Goal: Task Accomplishment & Management: Complete application form

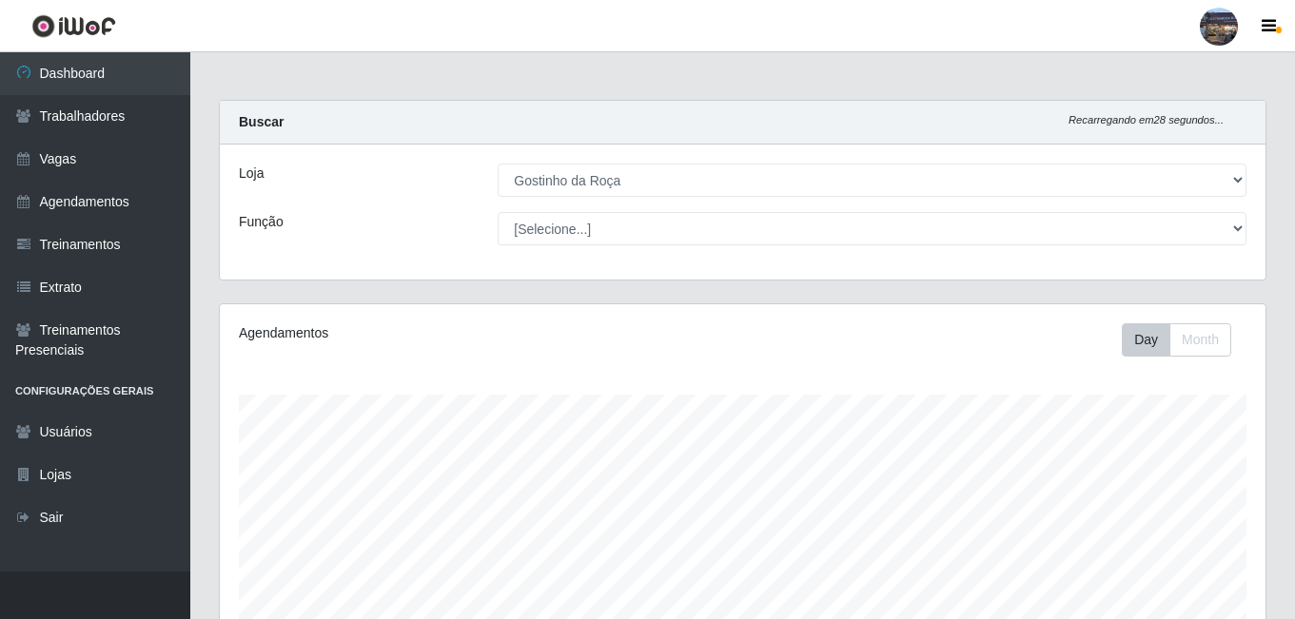
select select "303"
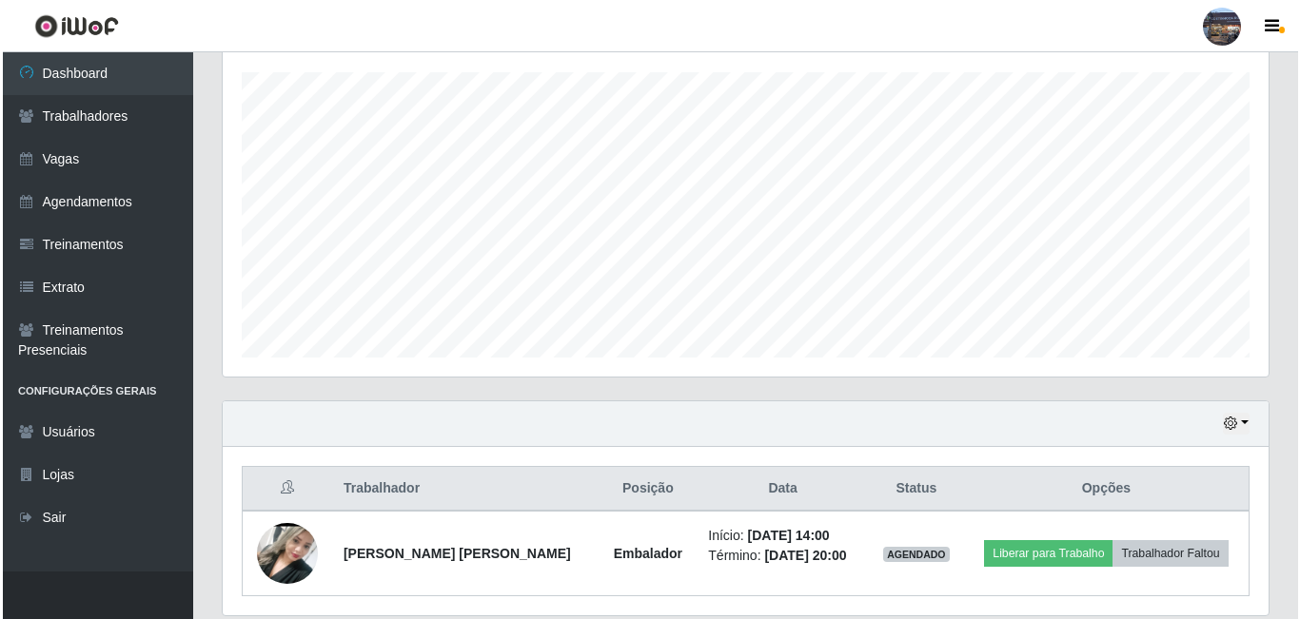
scroll to position [390, 0]
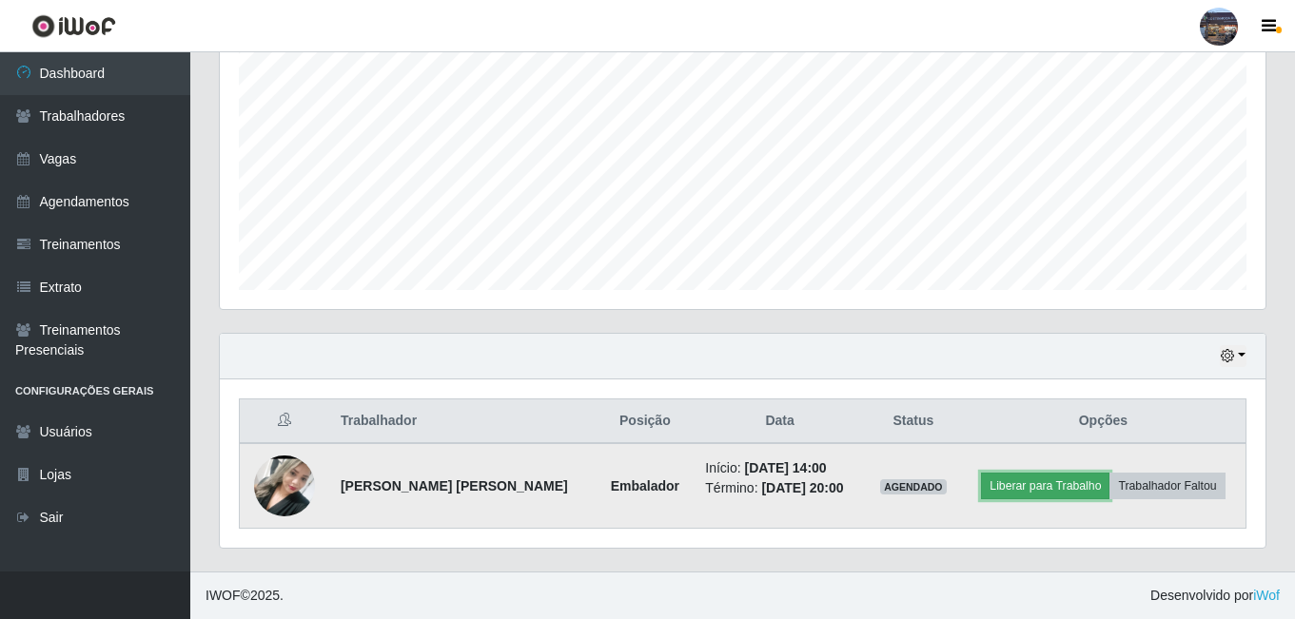
click at [1034, 492] on button "Liberar para Trabalho" at bounding box center [1045, 486] width 128 height 27
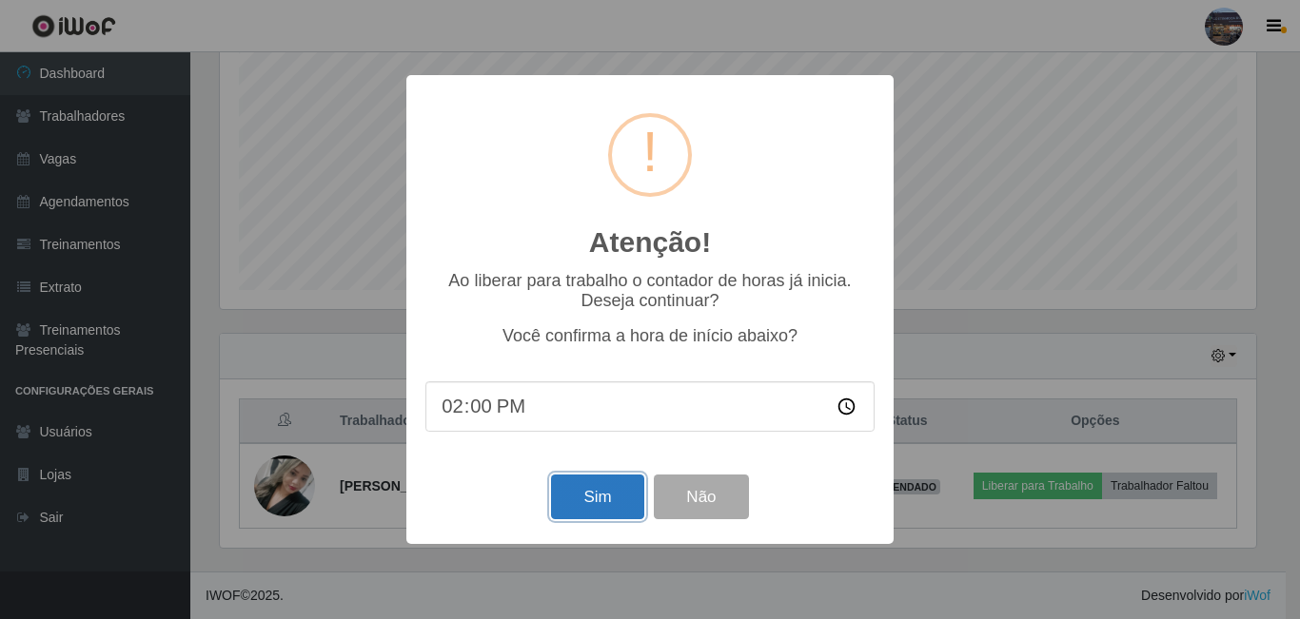
click at [596, 498] on button "Sim" at bounding box center [597, 497] width 92 height 45
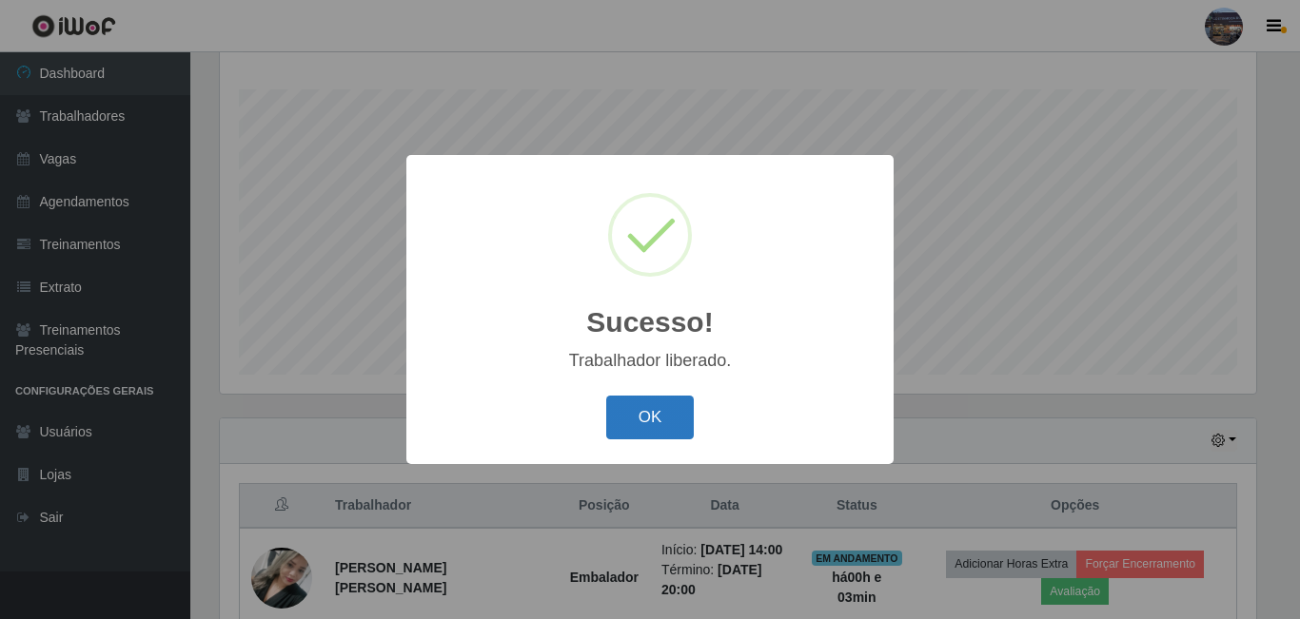
drag, startPoint x: 648, startPoint y: 405, endPoint x: 635, endPoint y: 230, distance: 175.6
click at [648, 403] on button "OK" at bounding box center [650, 418] width 88 height 45
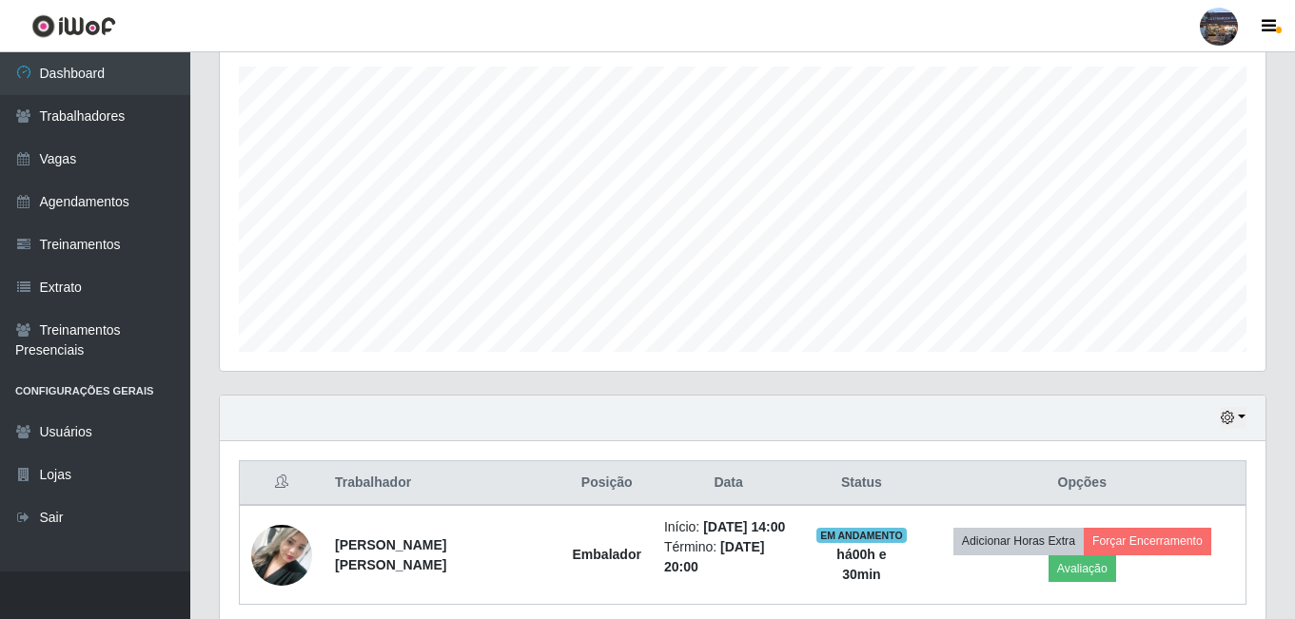
scroll to position [404, 0]
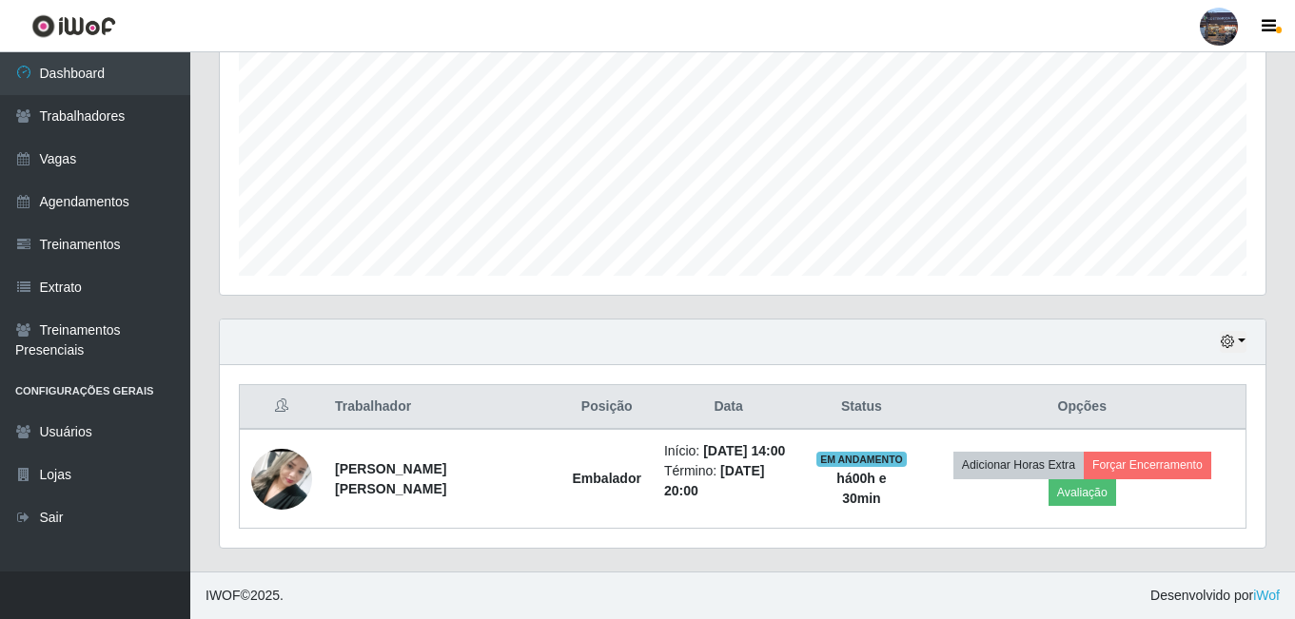
drag, startPoint x: 104, startPoint y: 159, endPoint x: 432, endPoint y: 217, distance: 333.4
click at [106, 159] on link "Vagas" at bounding box center [95, 159] width 190 height 43
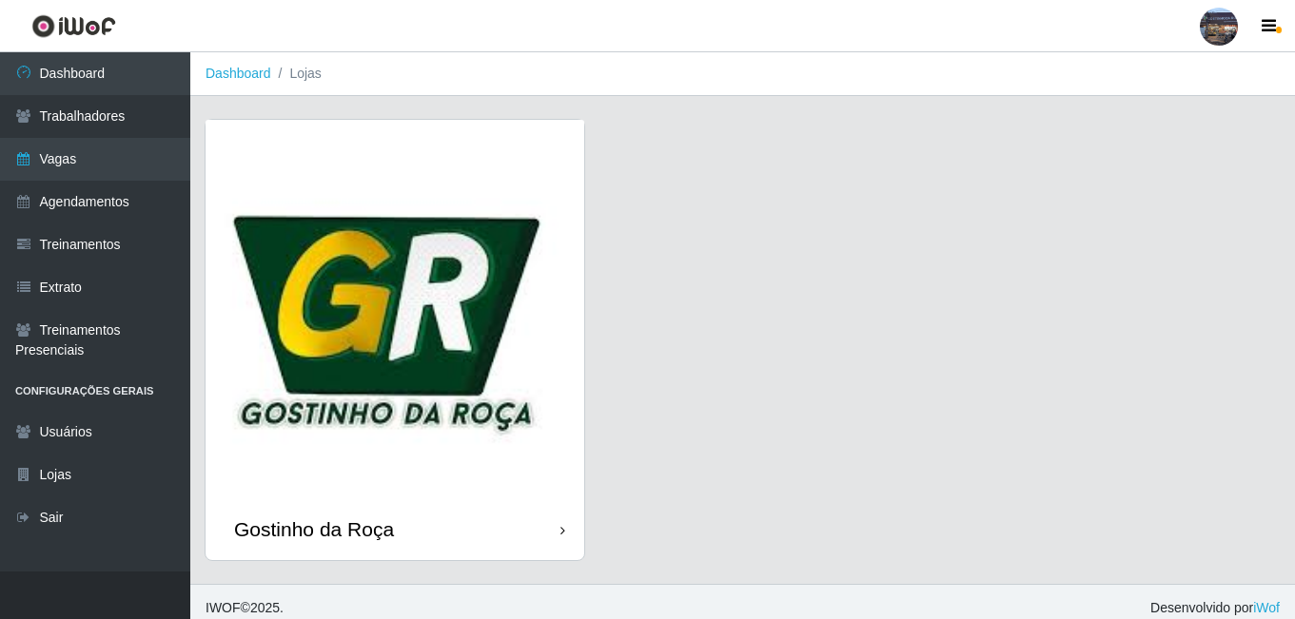
click at [194, 294] on div "Gostinho da Roça" at bounding box center [742, 351] width 1105 height 465
click at [446, 332] on img at bounding box center [395, 309] width 379 height 379
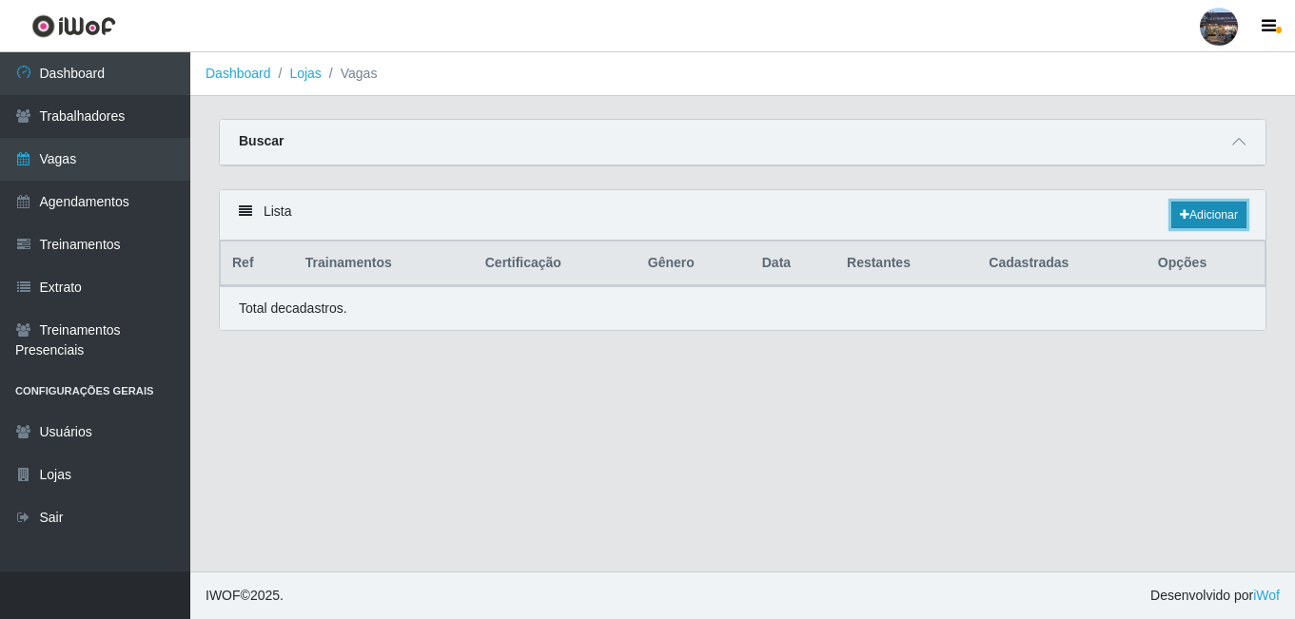
click at [1215, 222] on link "Adicionar" at bounding box center [1208, 215] width 75 height 27
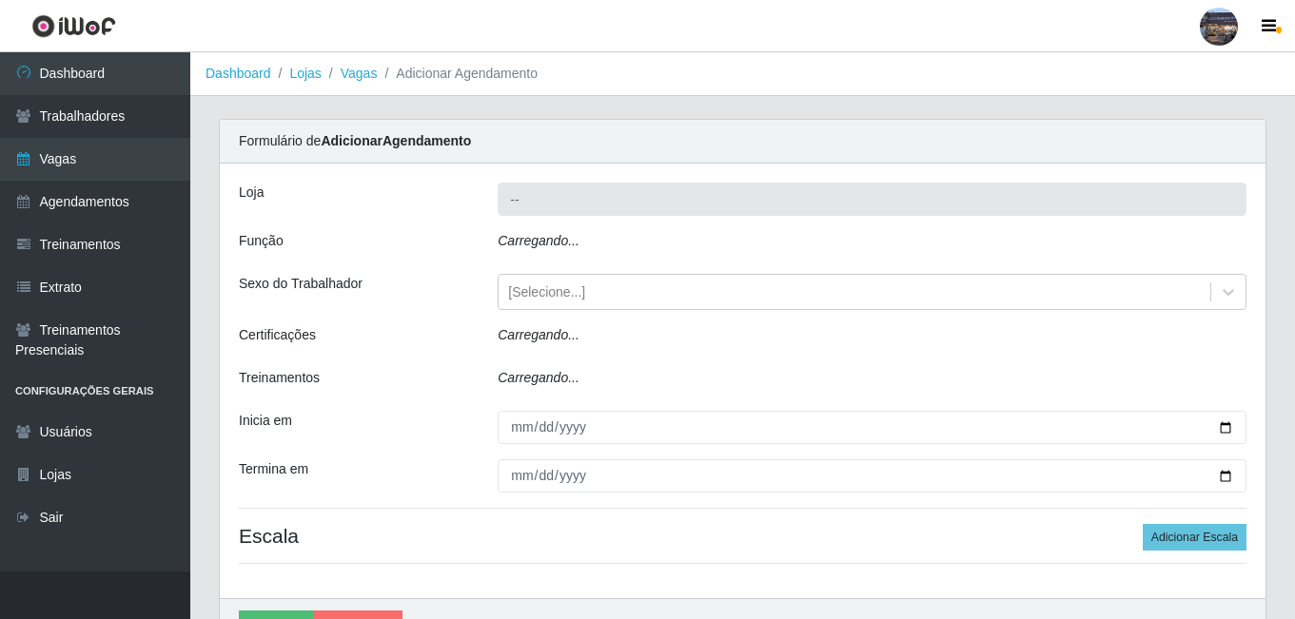
type input "Gostinho da Roça"
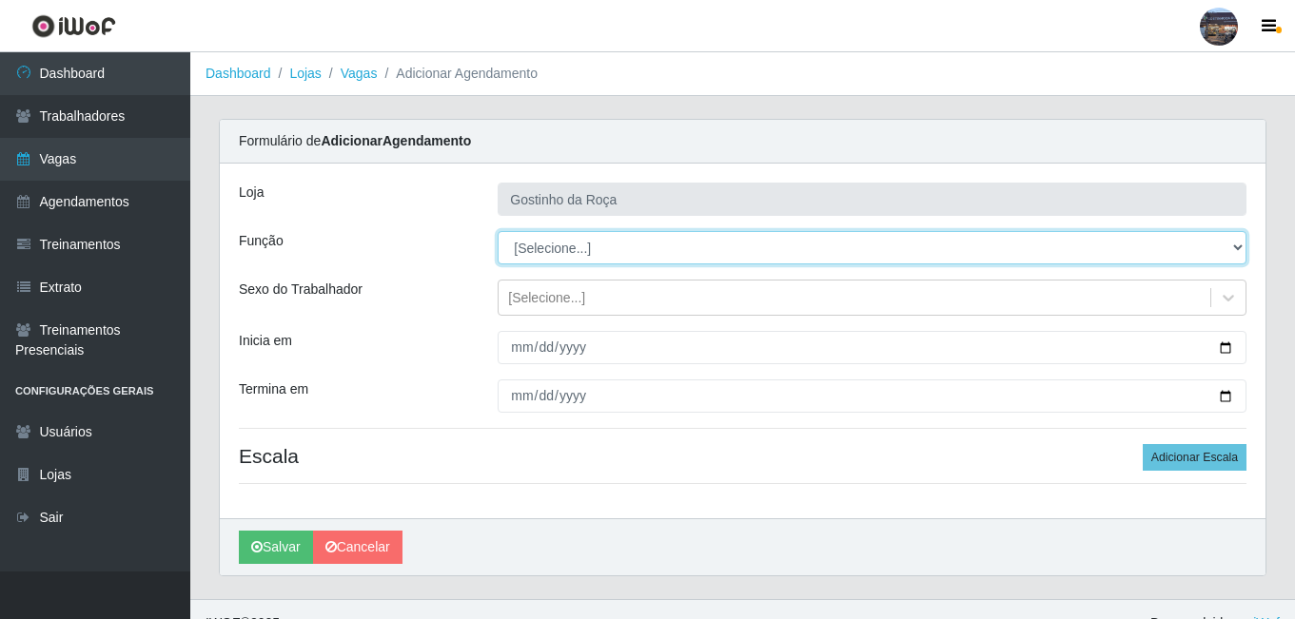
click at [589, 249] on select "[Selecione...] ASG ASG + ASG ++ Embalador Embalador + Embalador ++ Operador de …" at bounding box center [872, 247] width 749 height 33
select select "1"
click at [498, 231] on select "[Selecione...] ASG ASG + ASG ++ Embalador Embalador + Embalador ++ Operador de …" at bounding box center [872, 247] width 749 height 33
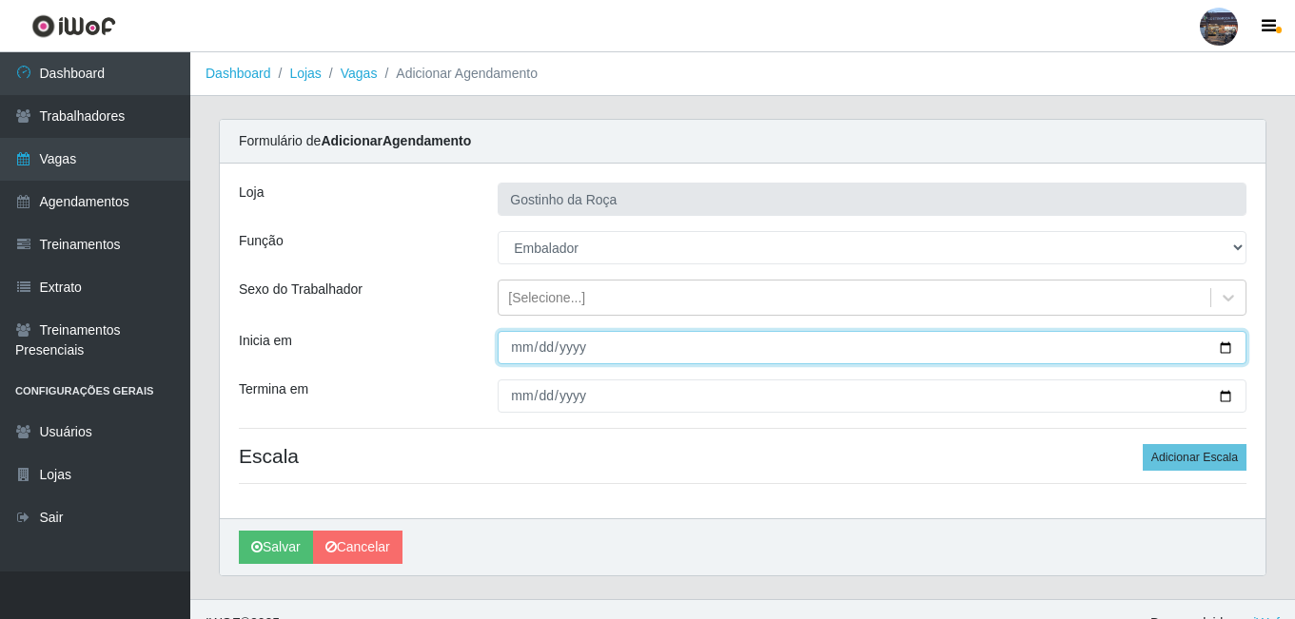
click at [1226, 350] on input "Inicia em" at bounding box center [872, 347] width 749 height 33
type input "[DATE]"
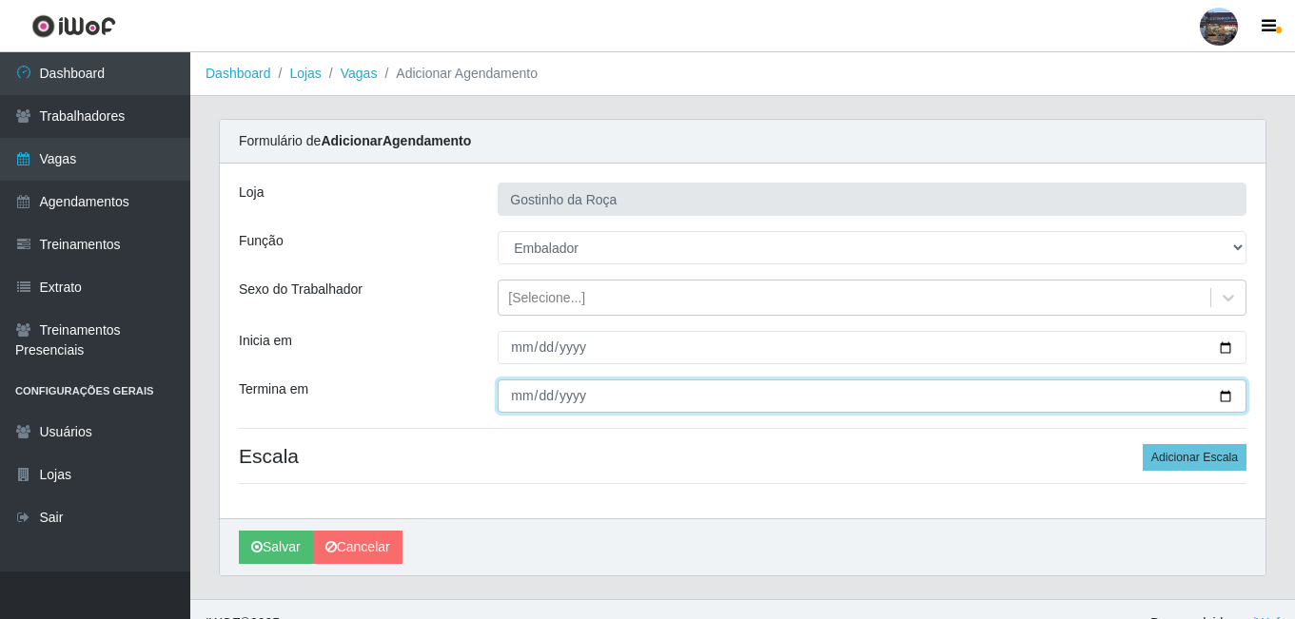
click at [1221, 395] on input "Termina em" at bounding box center [872, 396] width 749 height 33
type input "[DATE]"
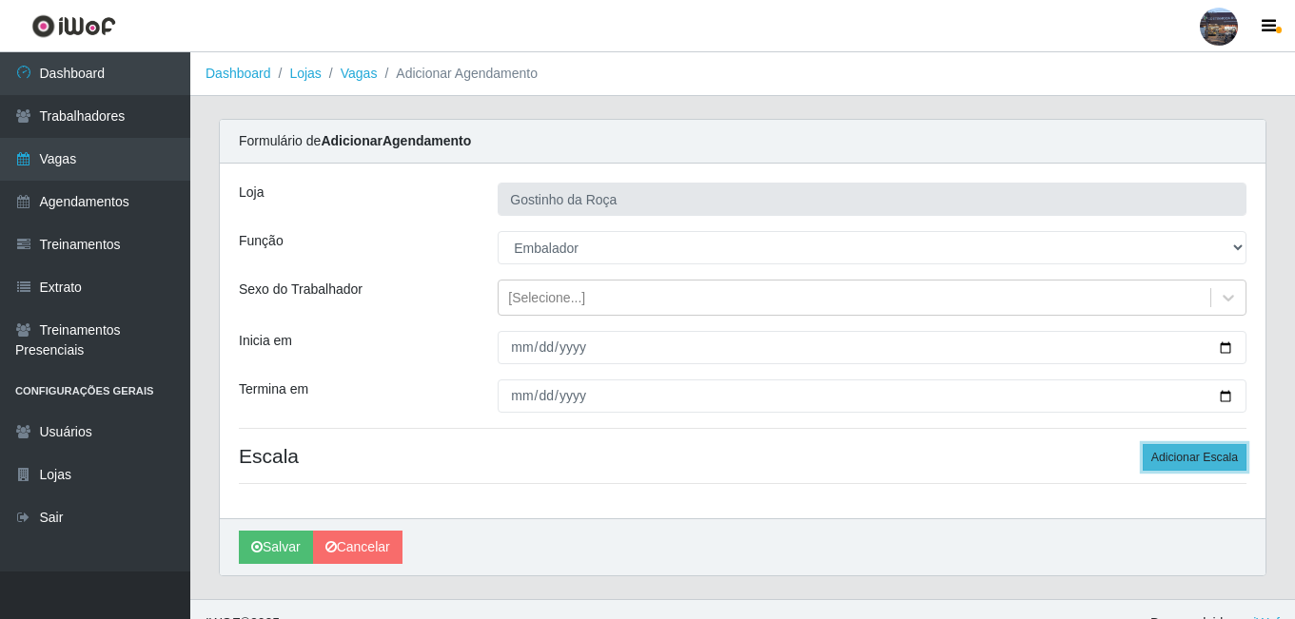
click at [1170, 455] on button "Adicionar Escala" at bounding box center [1195, 457] width 104 height 27
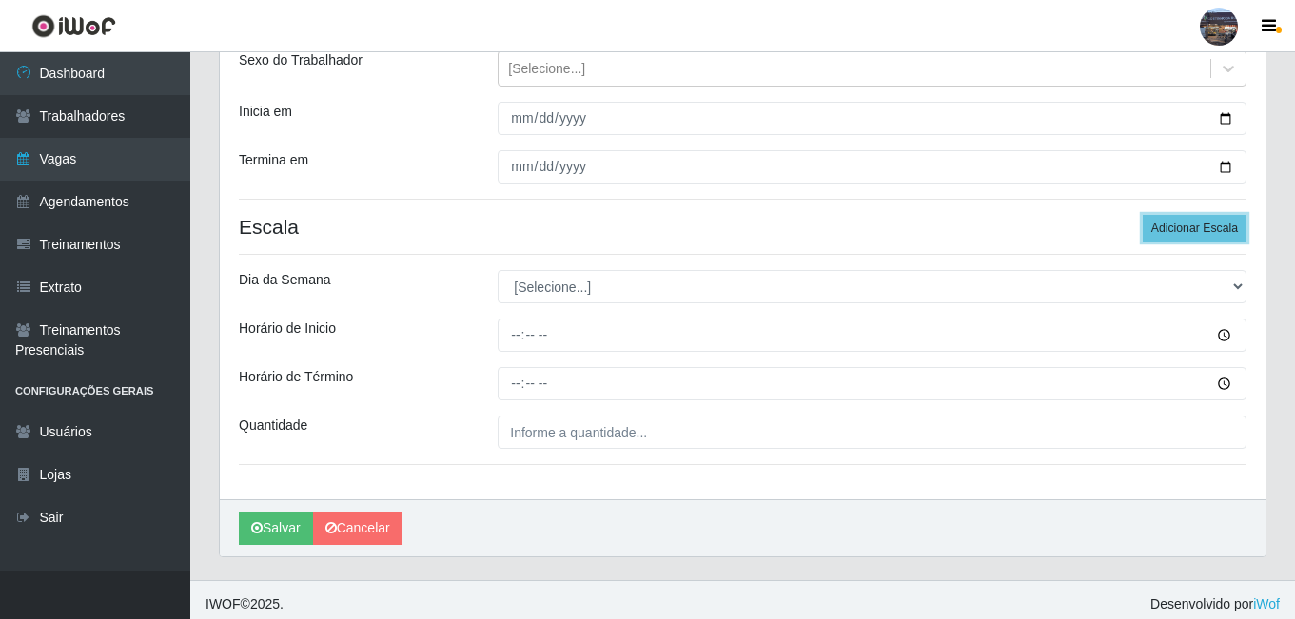
scroll to position [238, 0]
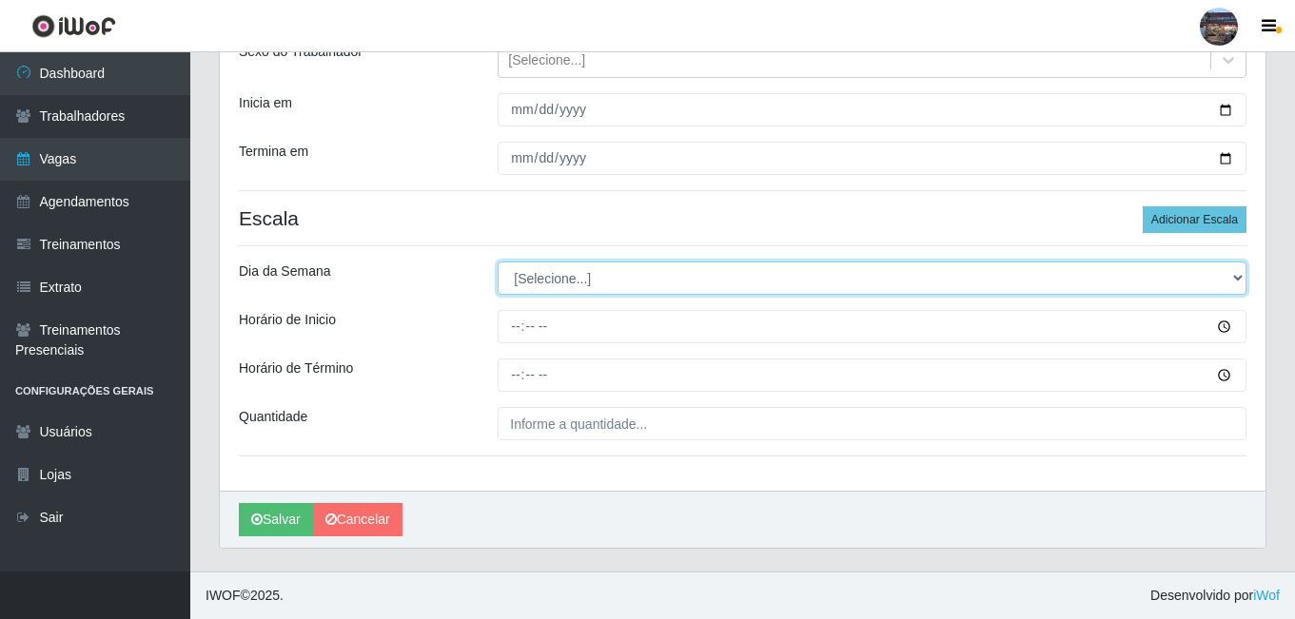
click at [694, 274] on select "[Selecione...] Segunda Terça Quarta Quinta Sexta Sábado Domingo" at bounding box center [872, 278] width 749 height 33
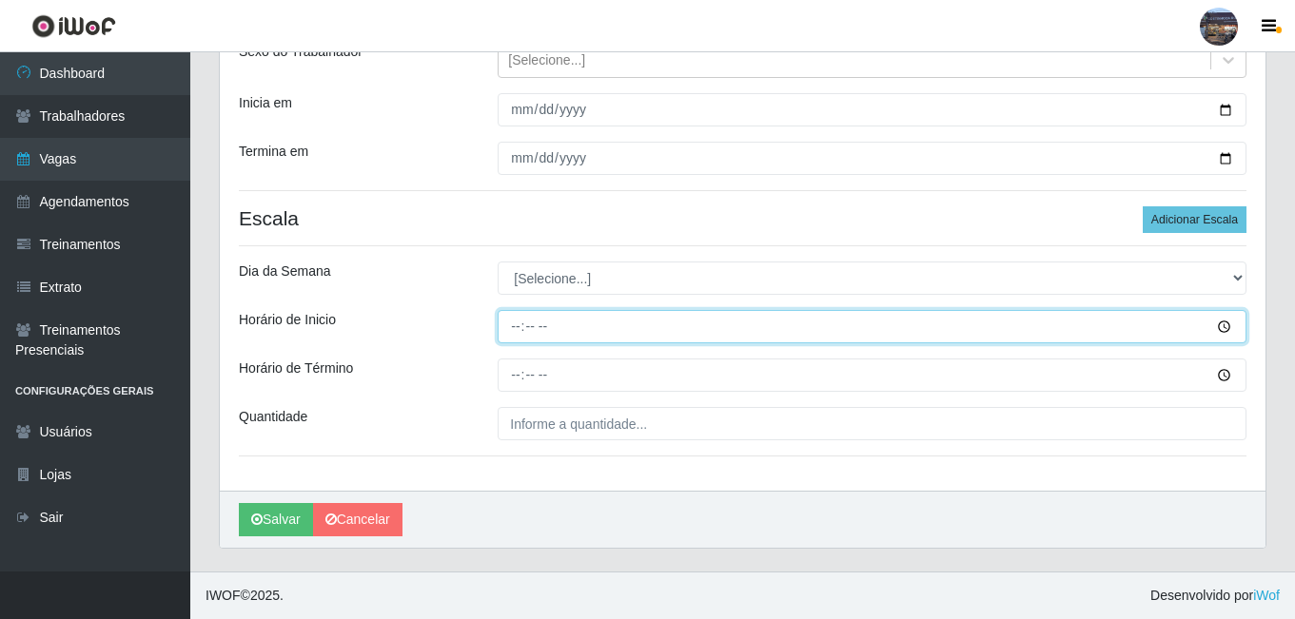
click at [514, 323] on input "Horário de Inicio" at bounding box center [872, 326] width 749 height 33
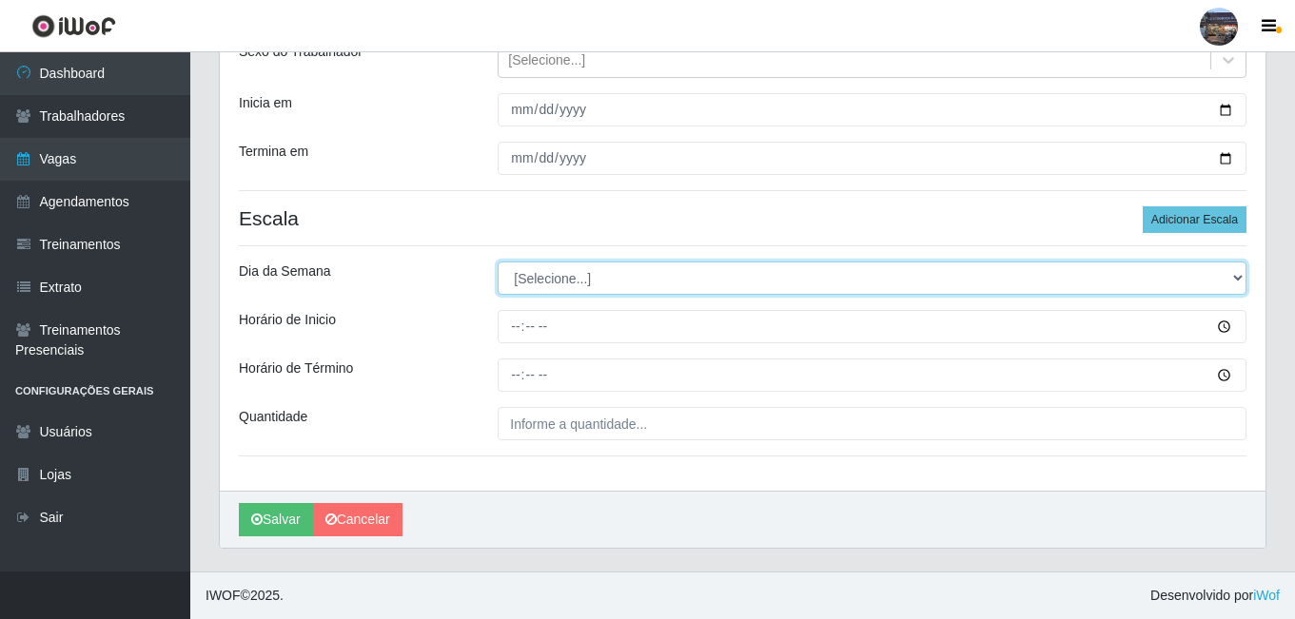
click at [581, 285] on select "[Selecione...] Segunda Terça Quarta Quinta Sexta Sábado Domingo" at bounding box center [872, 278] width 749 height 33
select select "3"
click at [498, 262] on select "[Selecione...] Segunda Terça Quarta Quinta Sexta Sábado Domingo" at bounding box center [872, 278] width 749 height 33
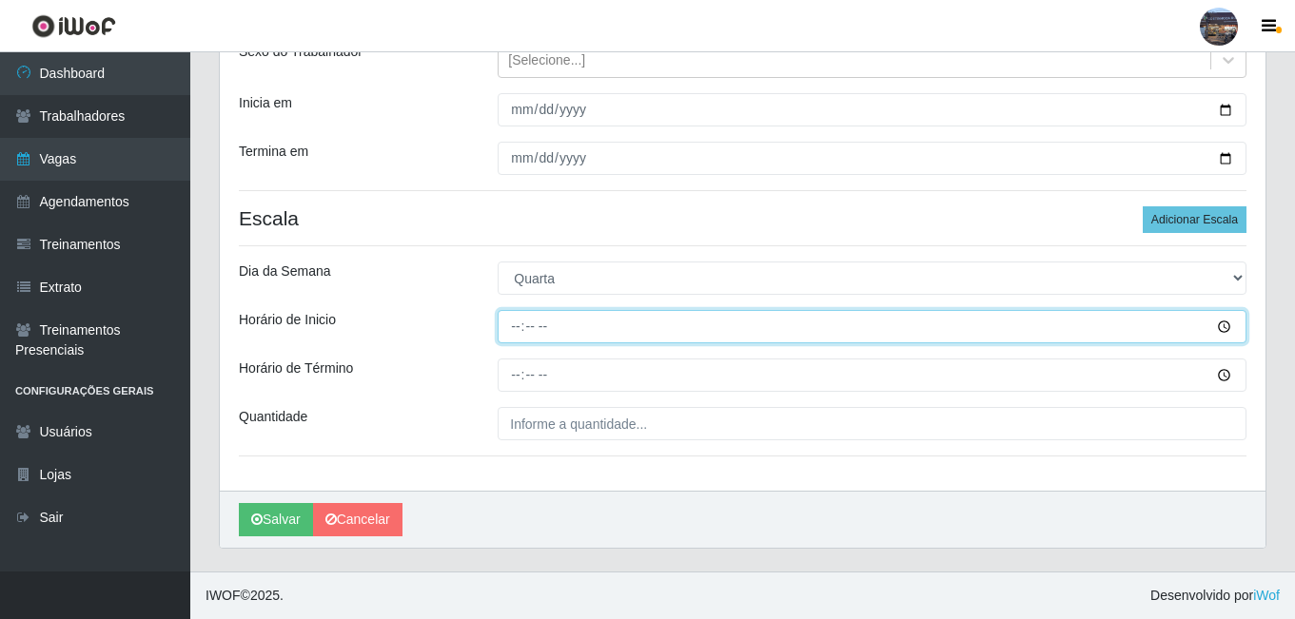
click at [518, 327] on input "Horário de Inicio" at bounding box center [872, 326] width 749 height 33
type input "07:00"
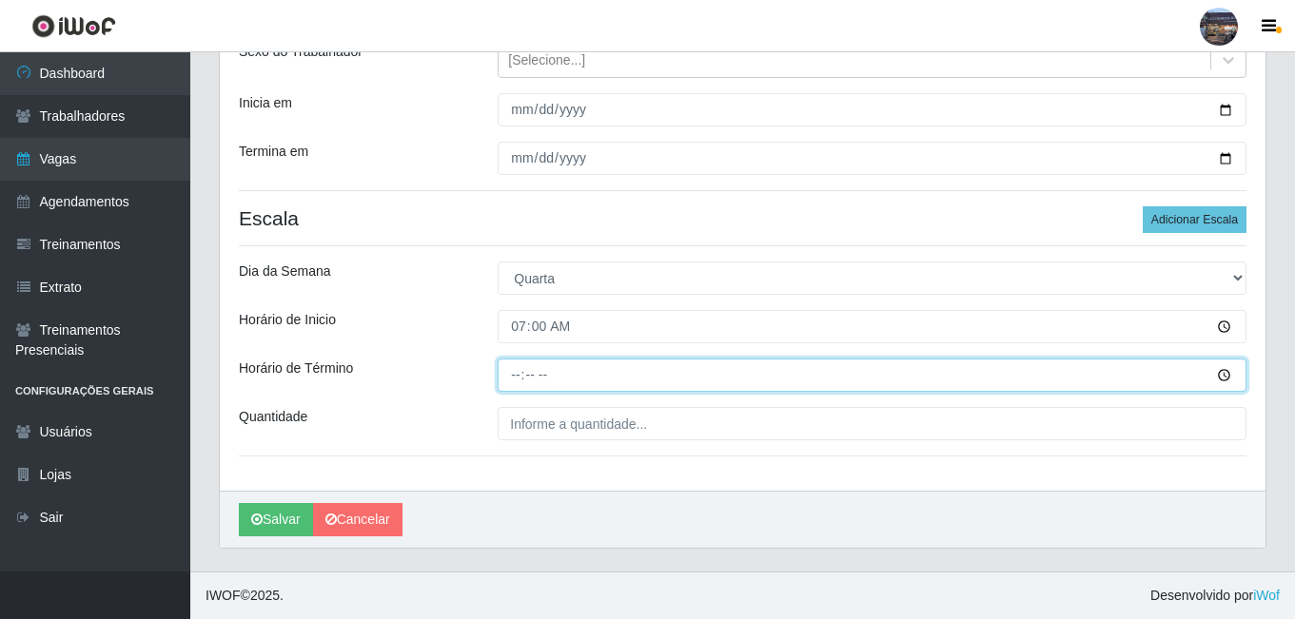
click at [516, 380] on input "Horário de Término" at bounding box center [872, 375] width 749 height 33
click at [518, 370] on input "Horário de Término" at bounding box center [872, 375] width 749 height 33
type input "13:00"
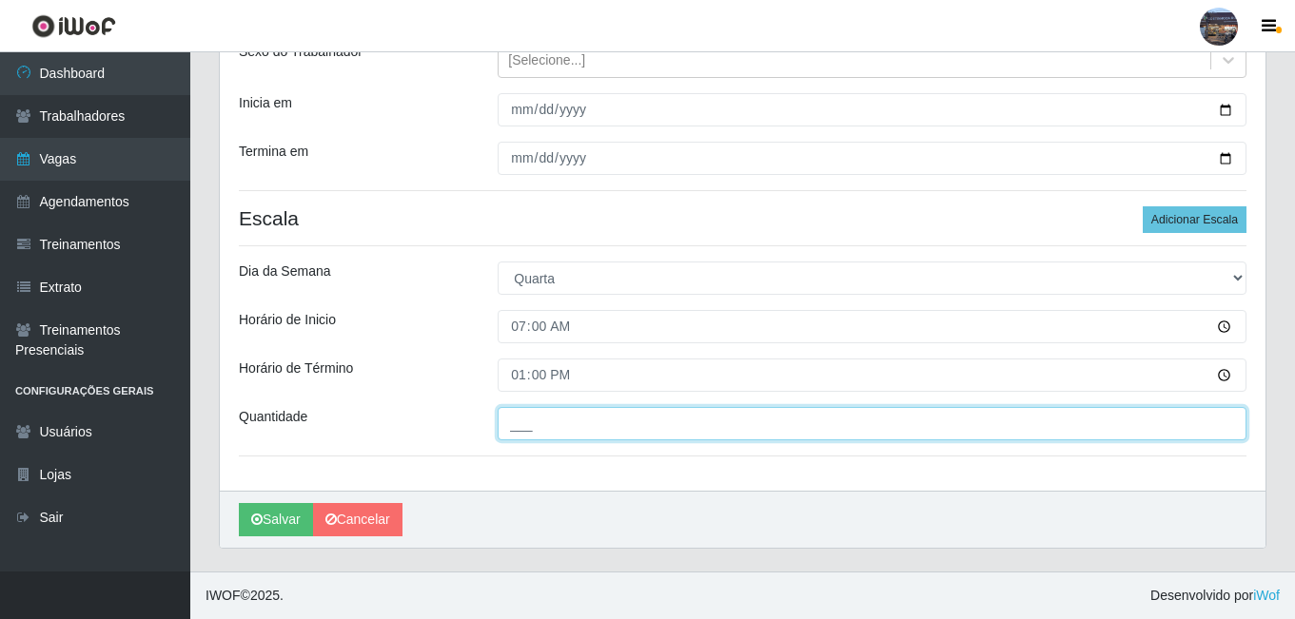
click at [604, 433] on input "___" at bounding box center [872, 423] width 749 height 33
type input "1__"
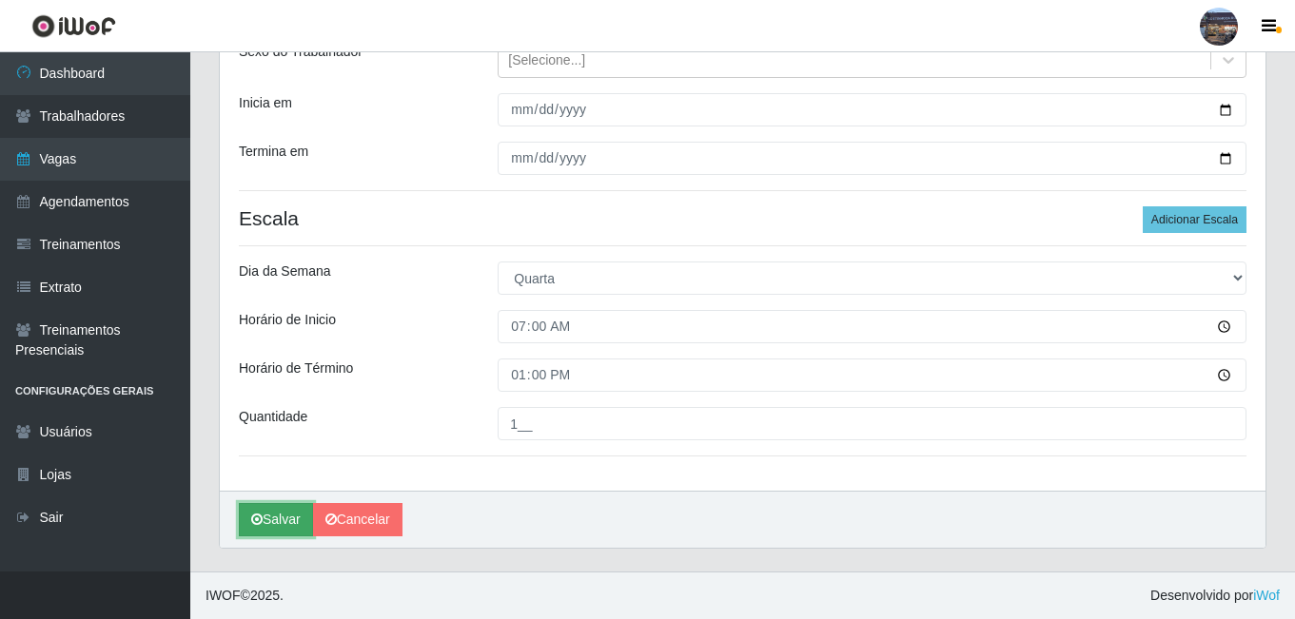
drag, startPoint x: 279, startPoint y: 514, endPoint x: 294, endPoint y: 510, distance: 15.7
click at [280, 514] on button "Salvar" at bounding box center [276, 519] width 74 height 33
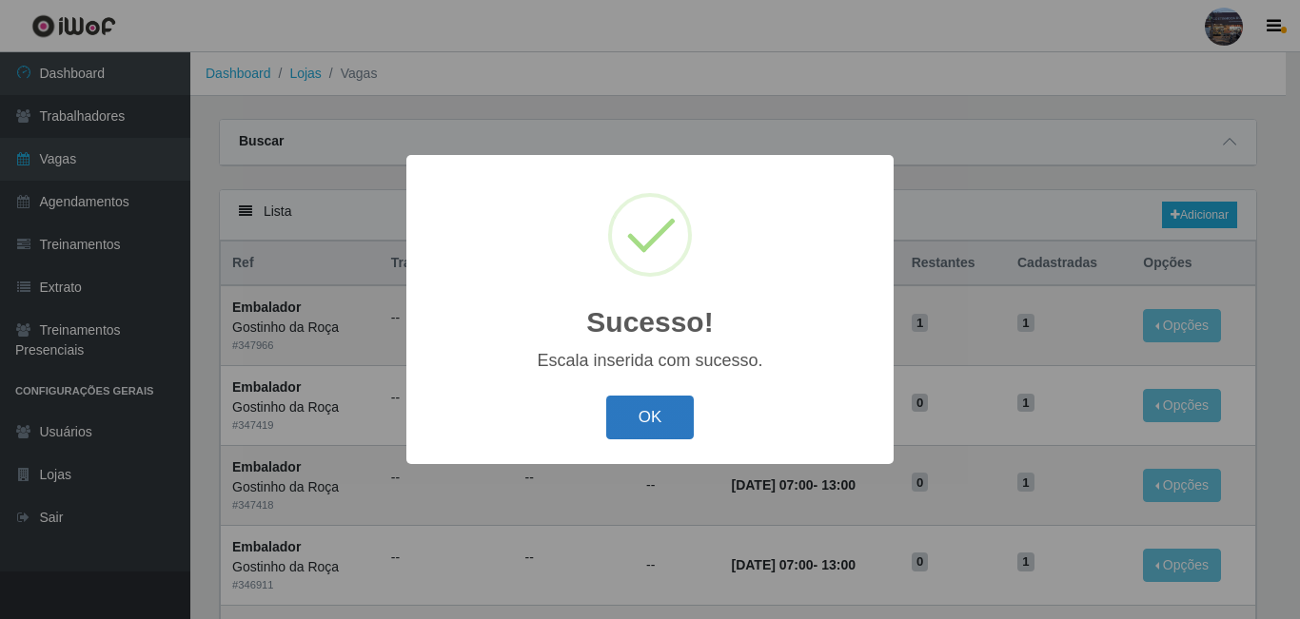
click at [670, 430] on button "OK" at bounding box center [650, 418] width 88 height 45
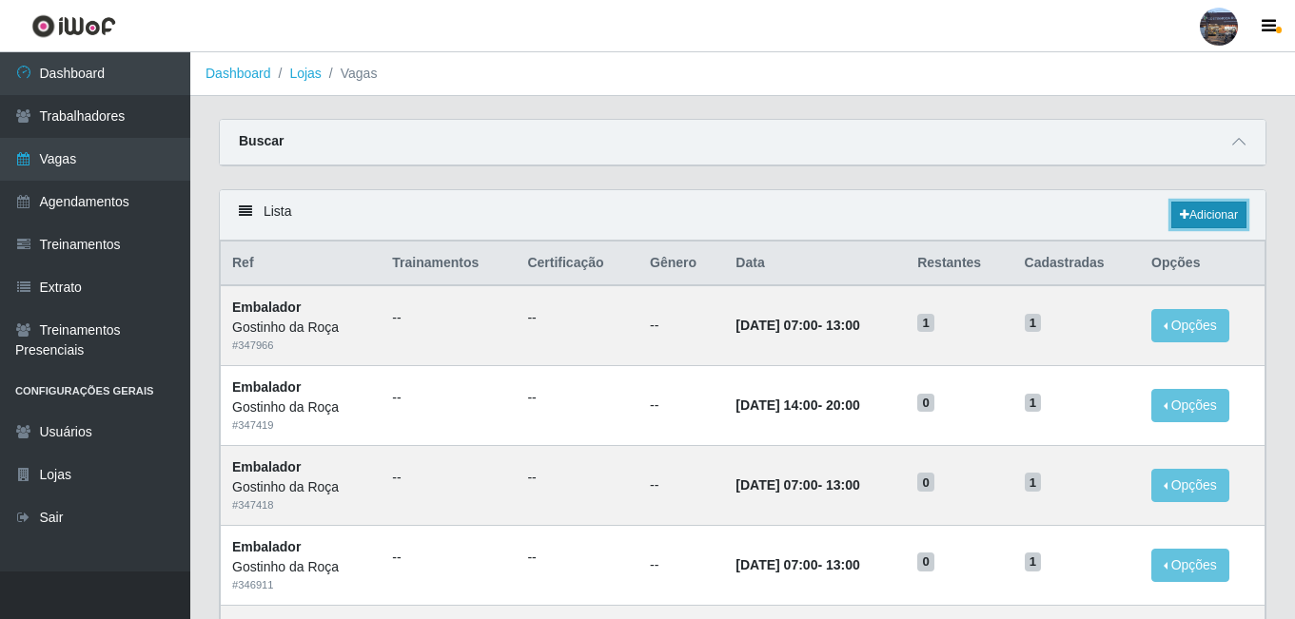
click at [1199, 219] on link "Adicionar" at bounding box center [1208, 215] width 75 height 27
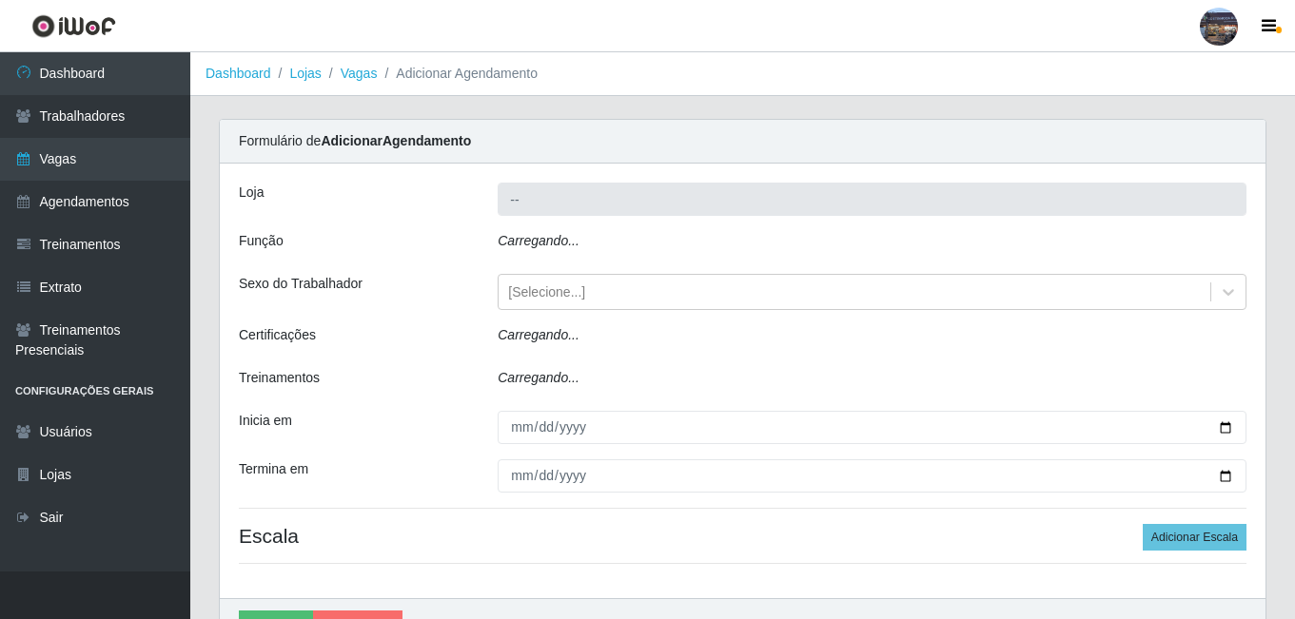
type input "Gostinho da Roça"
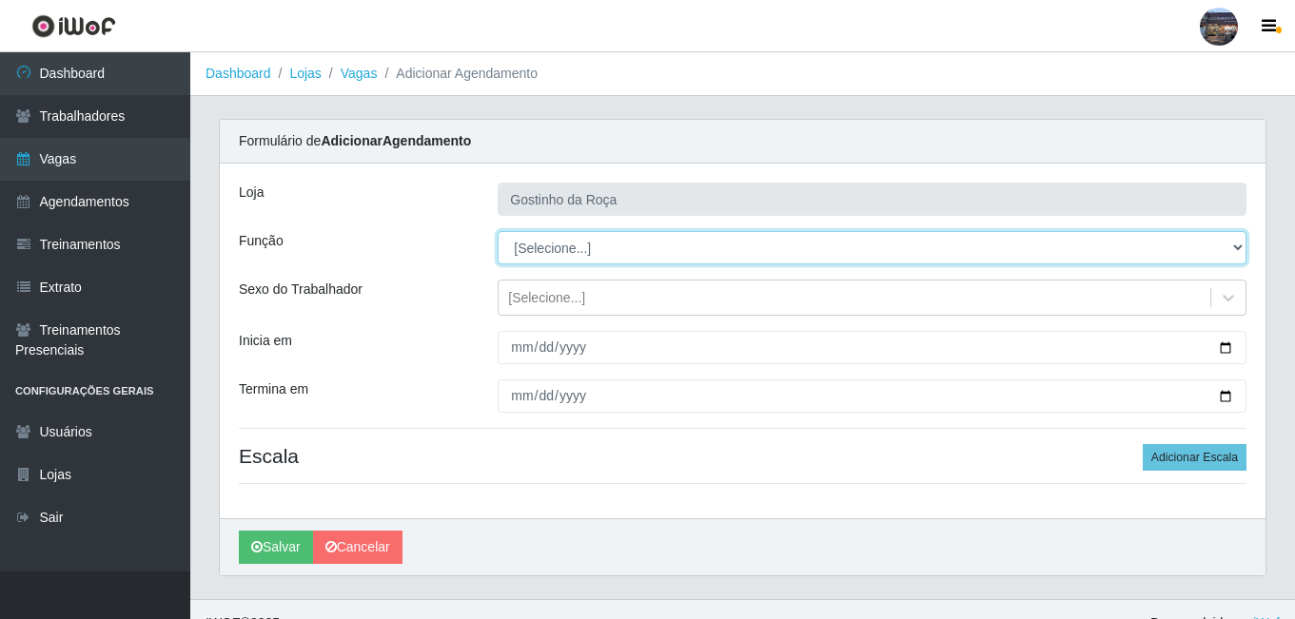
click at [577, 246] on select "[Selecione...] ASG ASG + ASG ++ Embalador Embalador + Embalador ++ Operador de …" at bounding box center [872, 247] width 749 height 33
select select "1"
click at [498, 231] on select "[Selecione...] ASG ASG + ASG ++ Embalador Embalador + Embalador ++ Operador de …" at bounding box center [872, 247] width 749 height 33
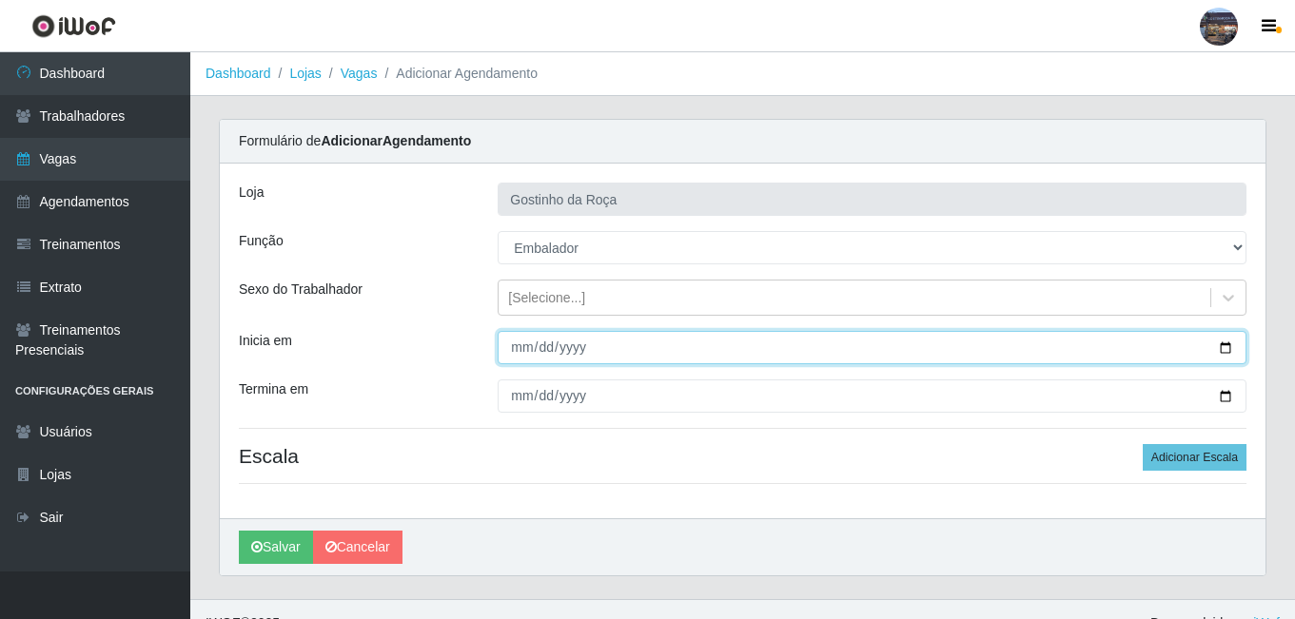
click at [1223, 349] on input "Inicia em" at bounding box center [872, 347] width 749 height 33
type input "[DATE]"
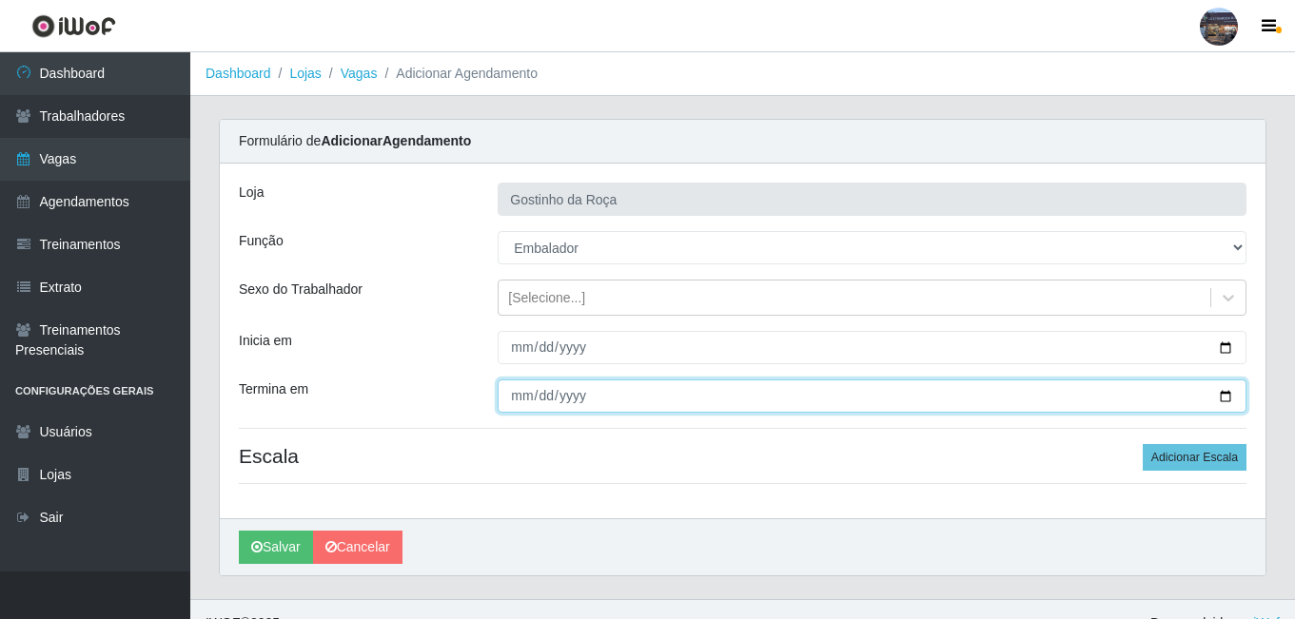
click at [1222, 396] on input "Termina em" at bounding box center [872, 396] width 749 height 33
type input "[DATE]"
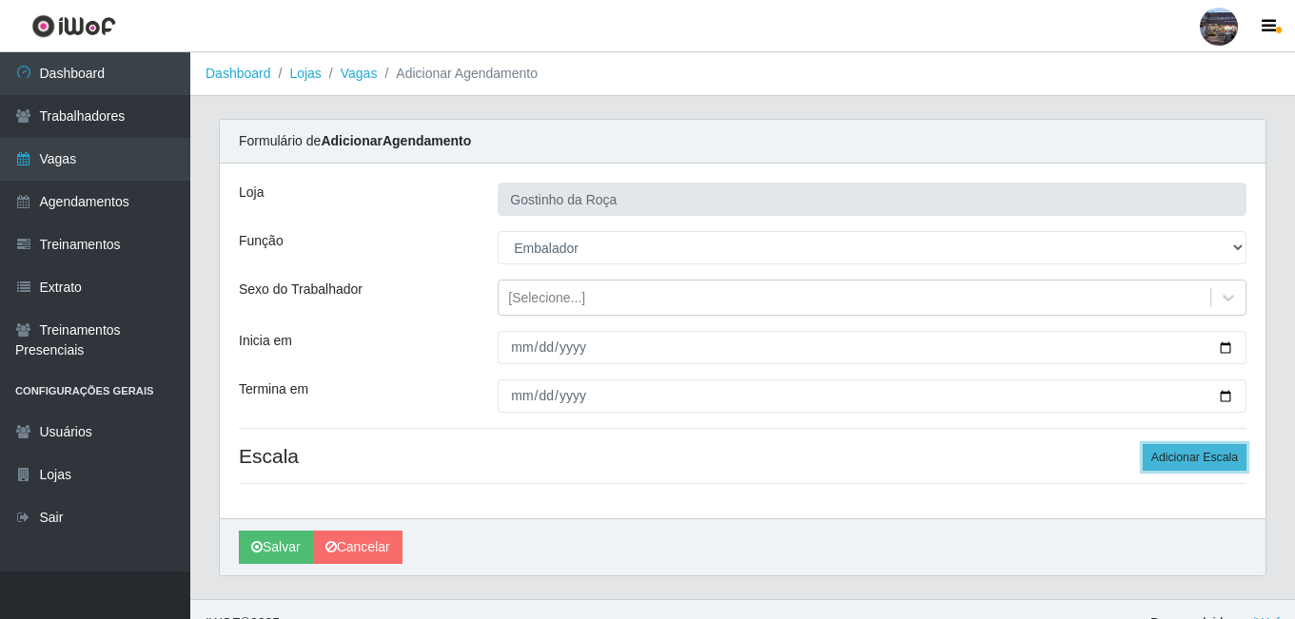
click at [1227, 453] on button "Adicionar Escala" at bounding box center [1195, 457] width 104 height 27
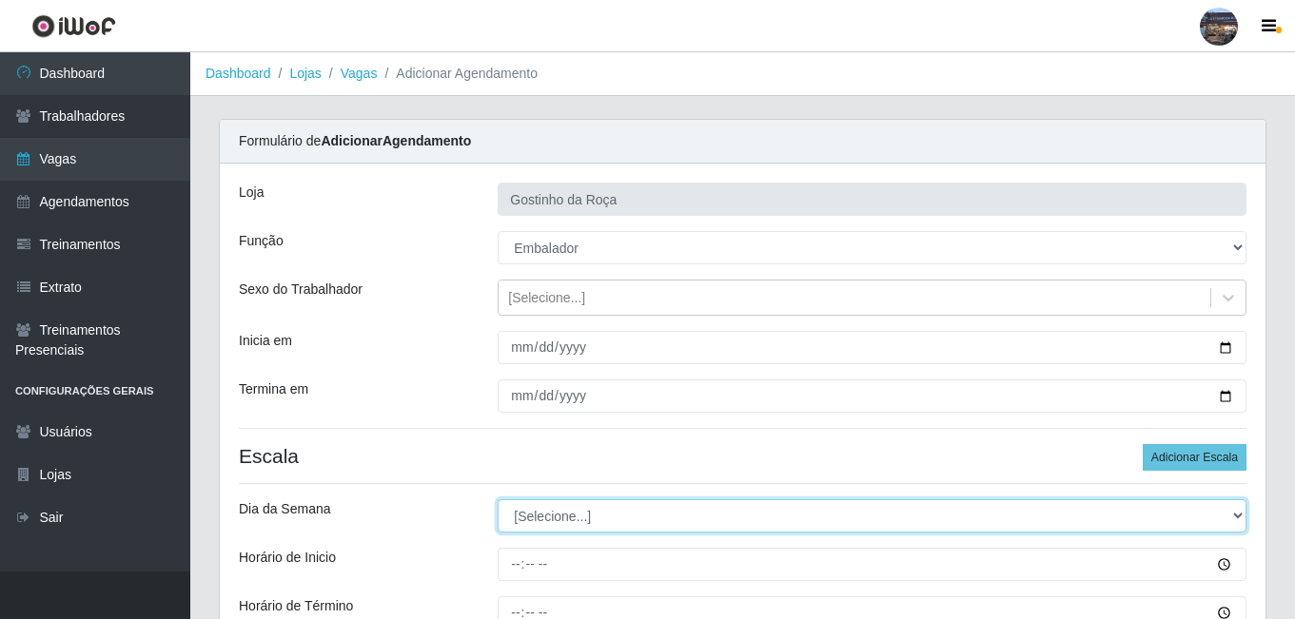
click at [606, 516] on select "[Selecione...] Segunda Terça Quarta Quinta Sexta Sábado Domingo" at bounding box center [872, 516] width 749 height 33
select select "3"
click at [498, 500] on select "[Selecione...] Segunda Terça Quarta Quinta Sexta Sábado Domingo" at bounding box center [872, 516] width 749 height 33
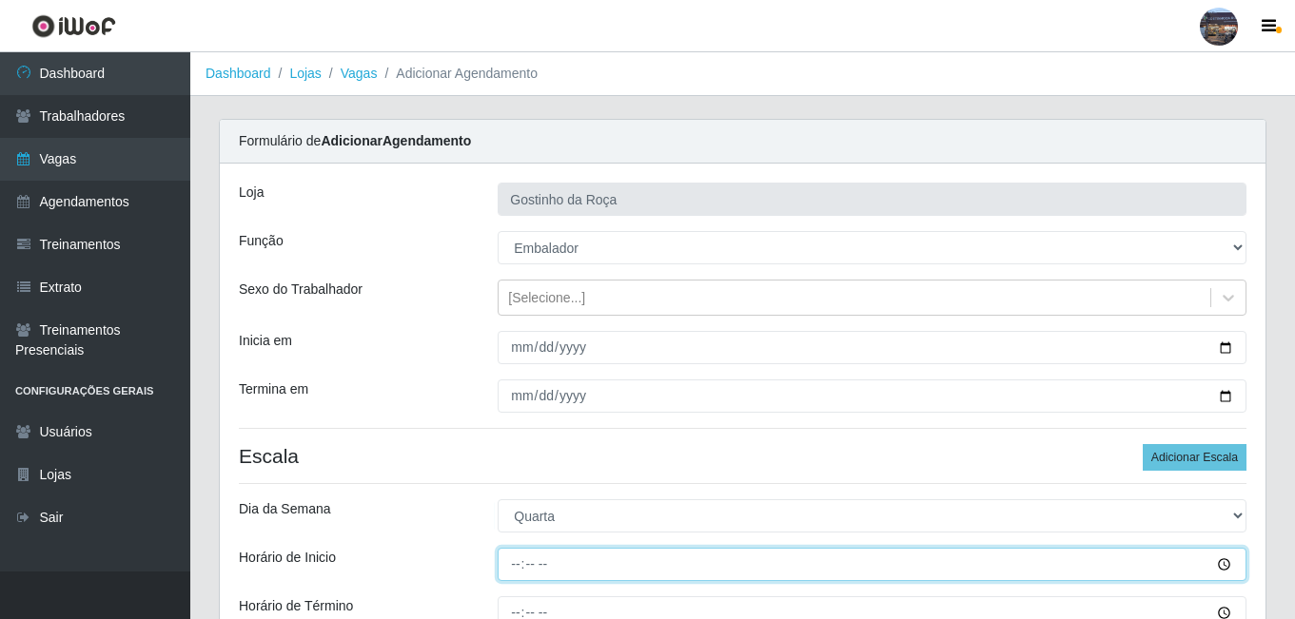
click at [515, 560] on input "Horário de Inicio" at bounding box center [872, 564] width 749 height 33
type input "14:00"
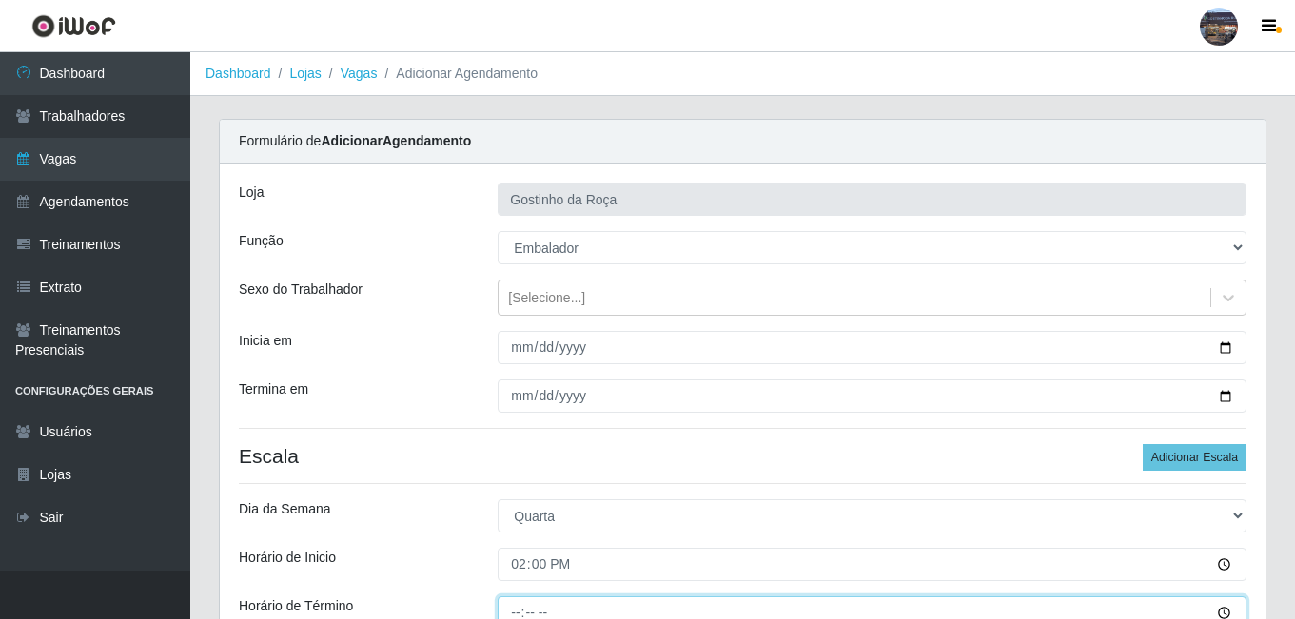
click at [519, 612] on input "Horário de Término" at bounding box center [872, 613] width 749 height 33
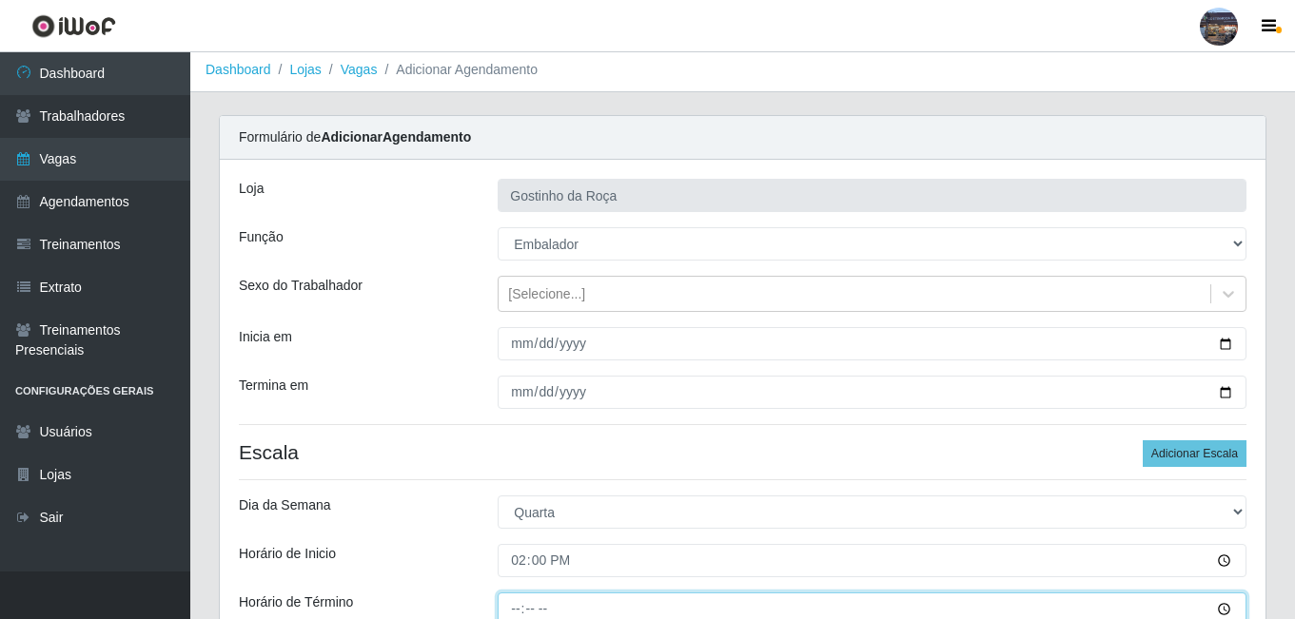
type input "20:00"
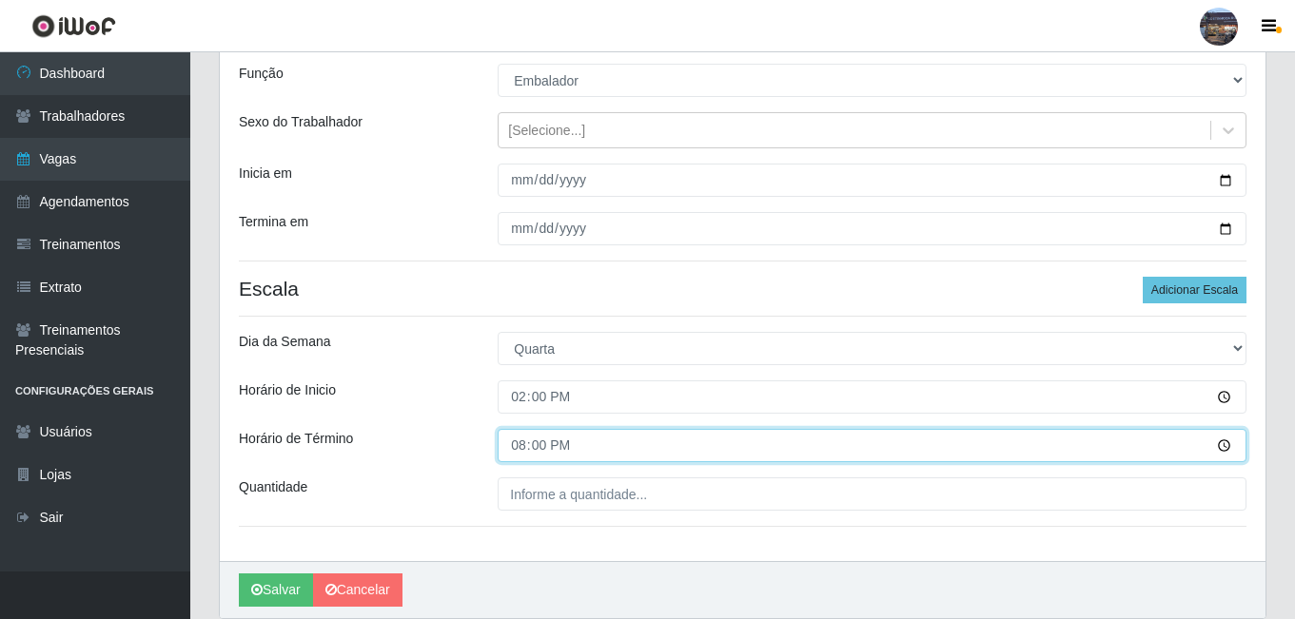
scroll to position [238, 0]
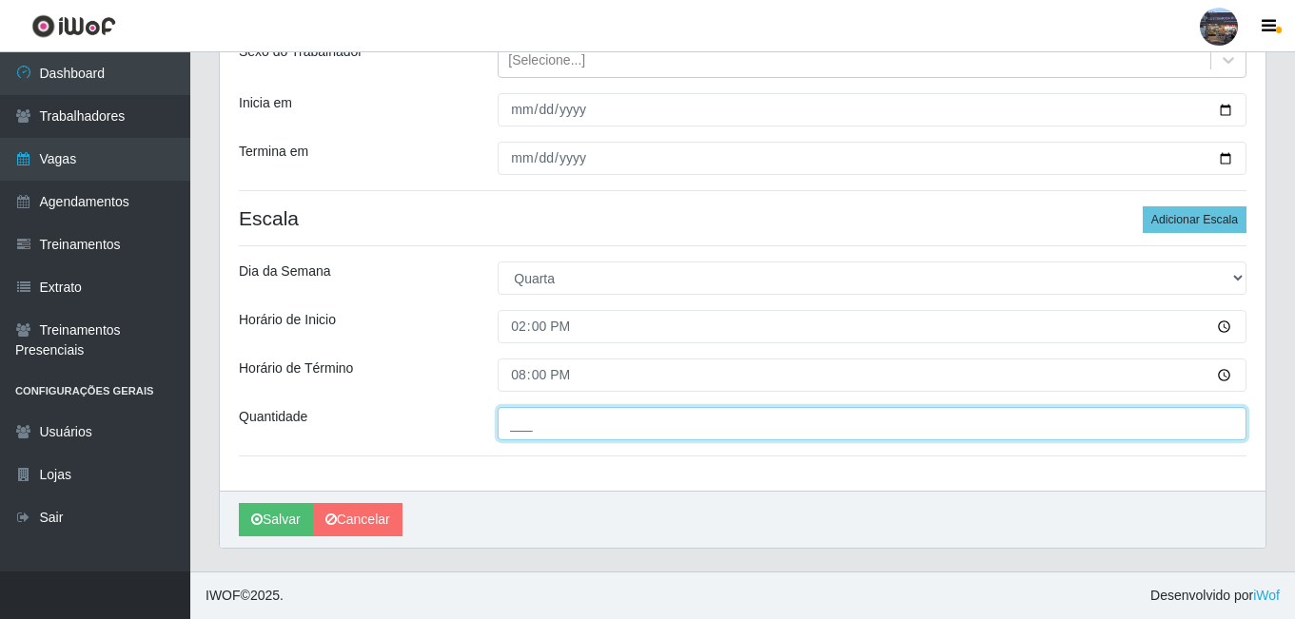
click at [603, 424] on input "___" at bounding box center [872, 423] width 749 height 33
type input "1__"
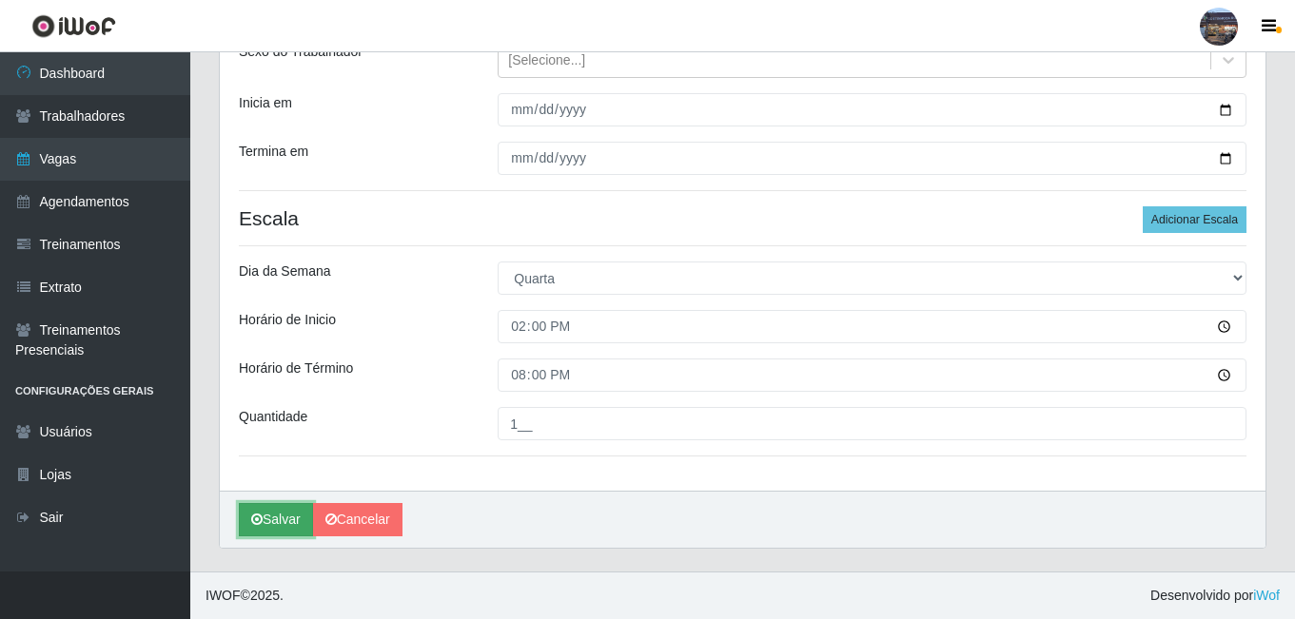
click at [265, 535] on button "Salvar" at bounding box center [276, 519] width 74 height 33
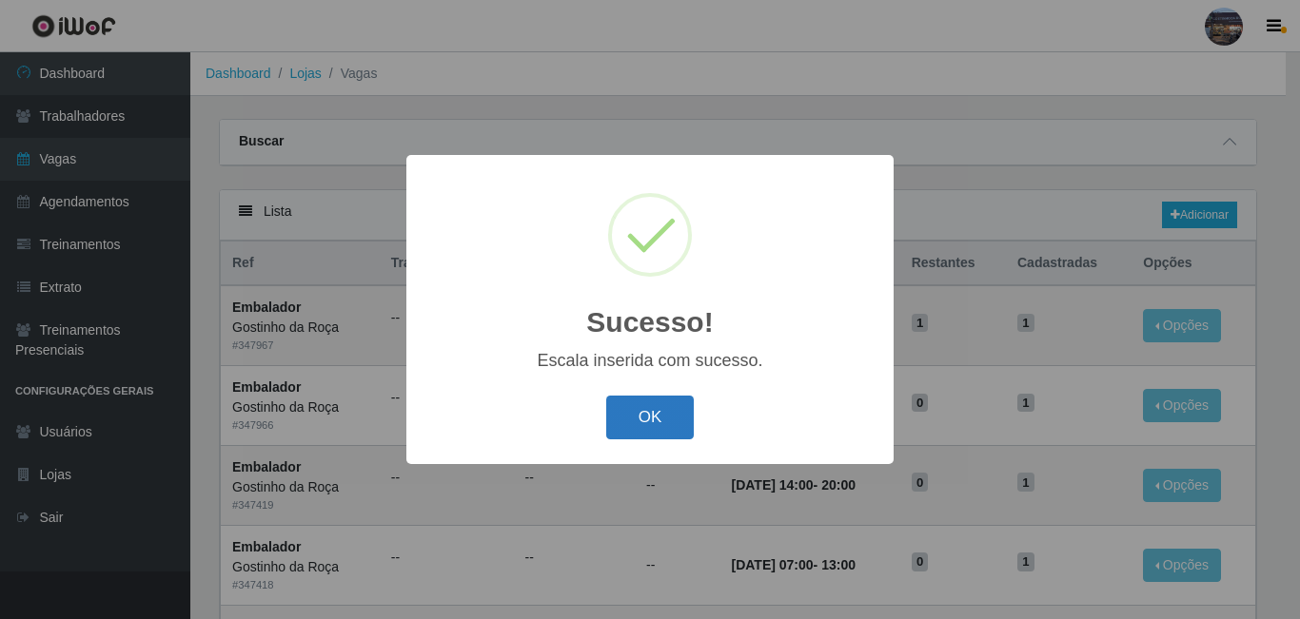
click at [633, 412] on button "OK" at bounding box center [650, 418] width 88 height 45
